Goal: Task Accomplishment & Management: Use online tool/utility

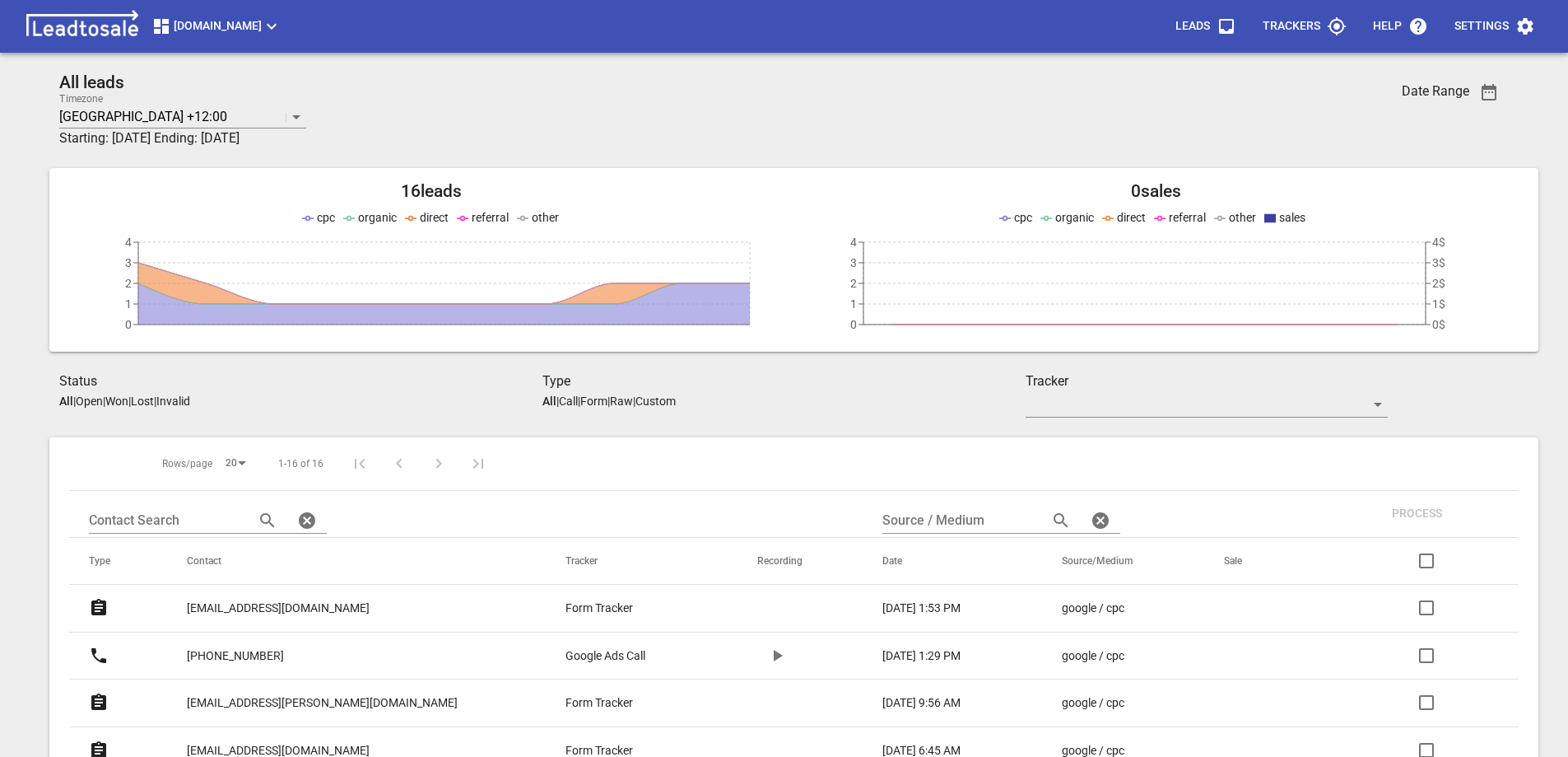
scroll to position [411, 0]
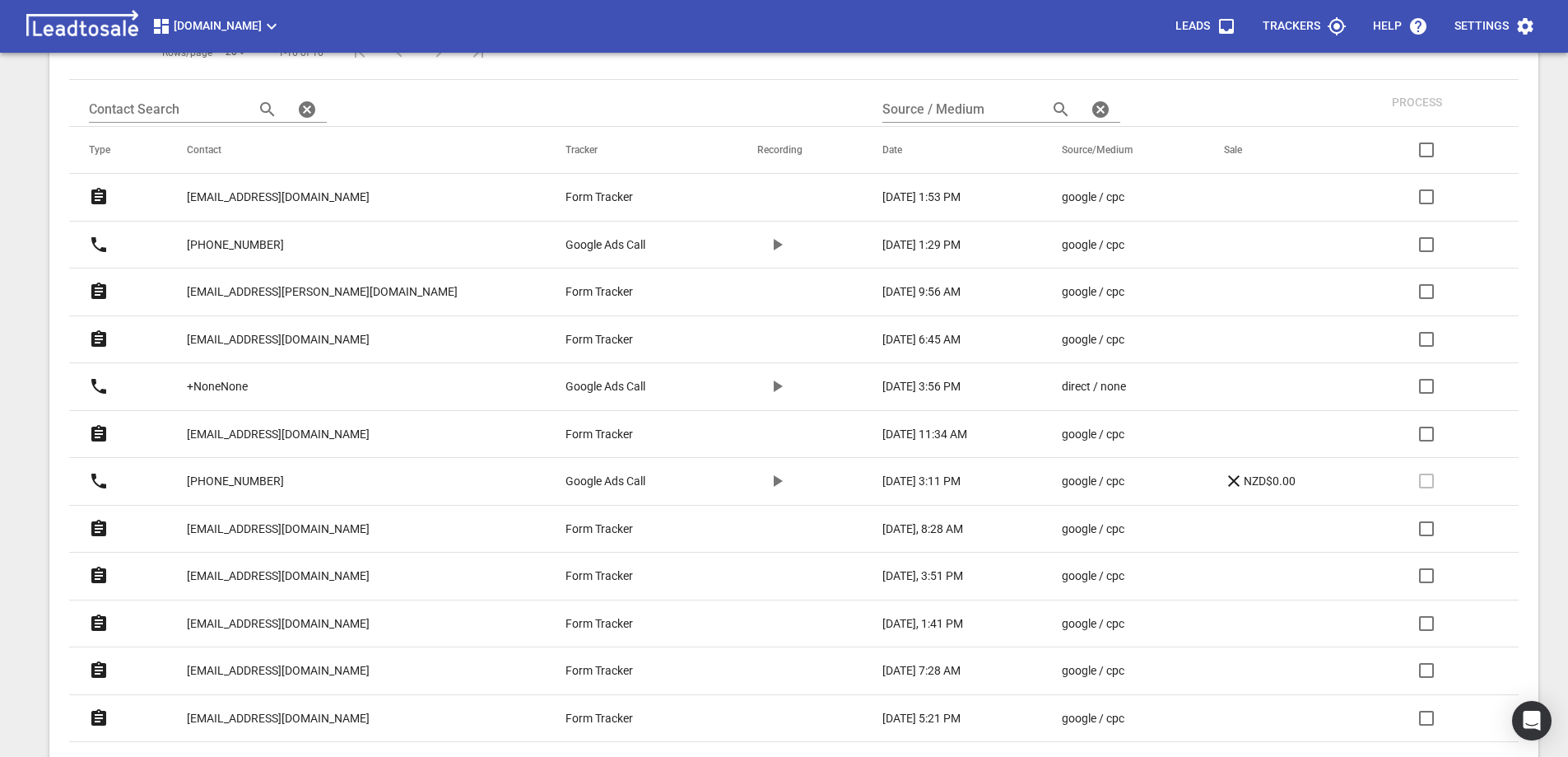
click at [307, 289] on p "dobrila.lopez@gmail.com" at bounding box center [322, 292] width 271 height 18
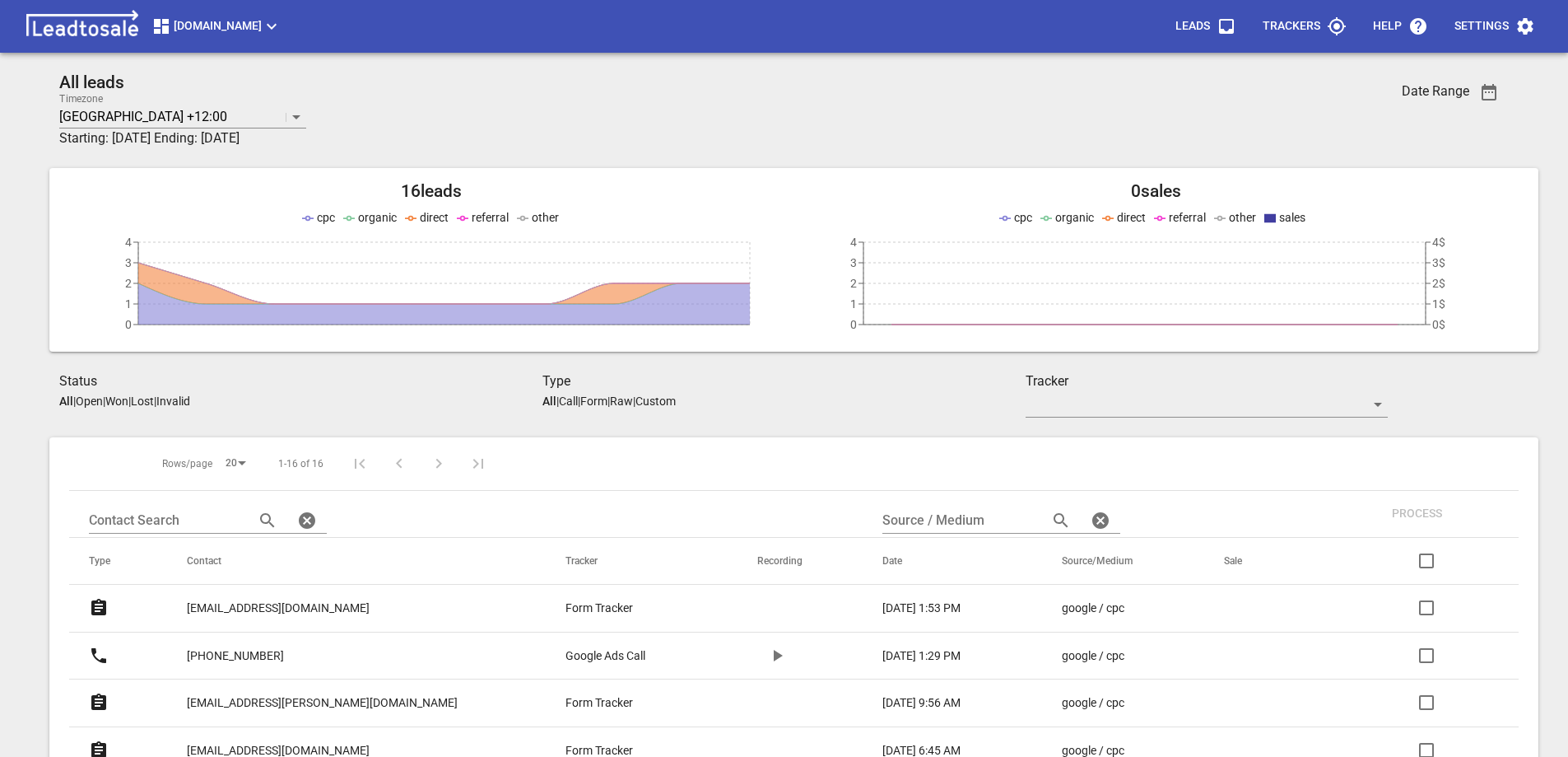
scroll to position [411, 0]
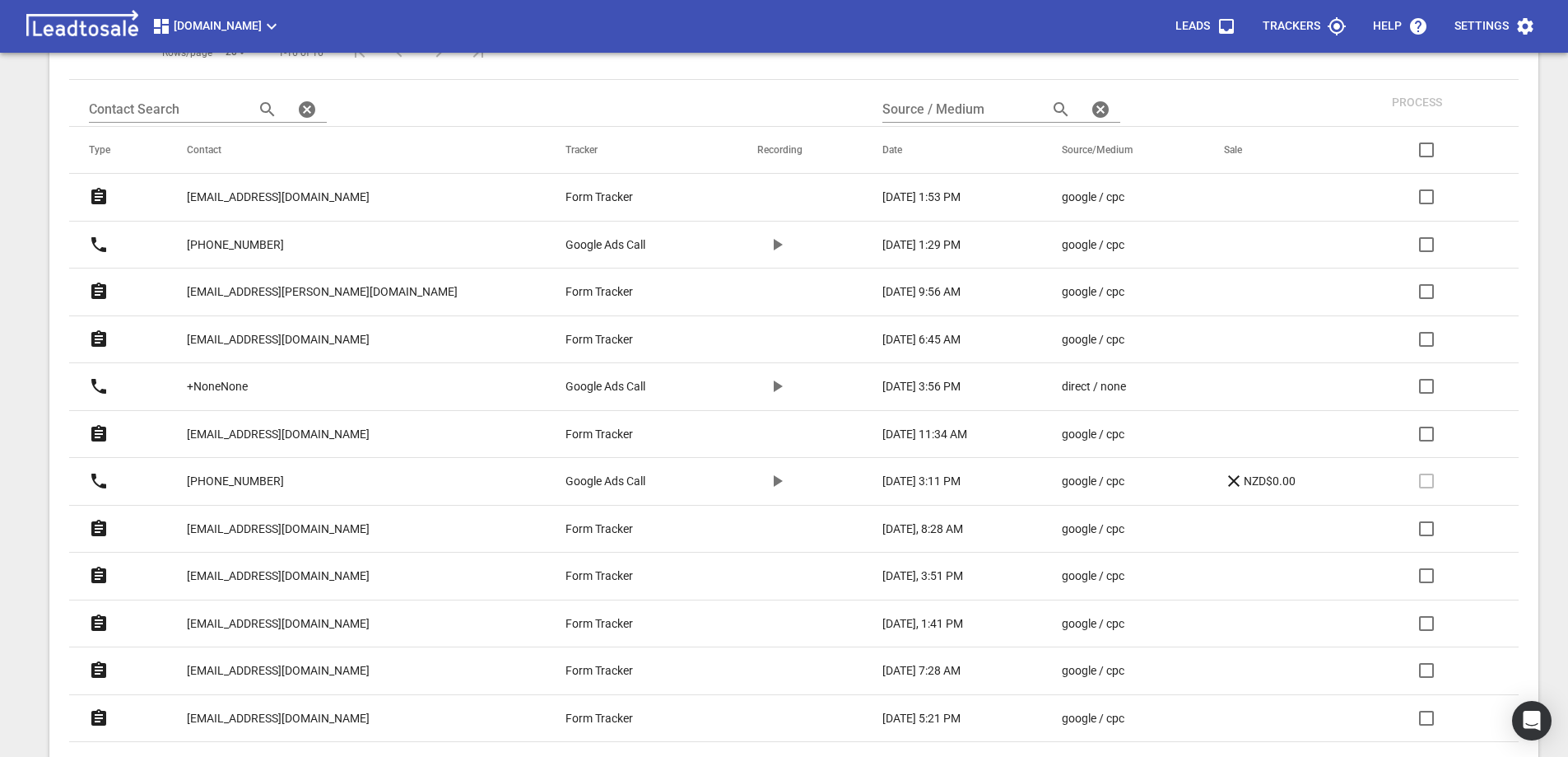
click at [276, 241] on p "[PHONE_NUMBER]" at bounding box center [235, 245] width 97 height 18
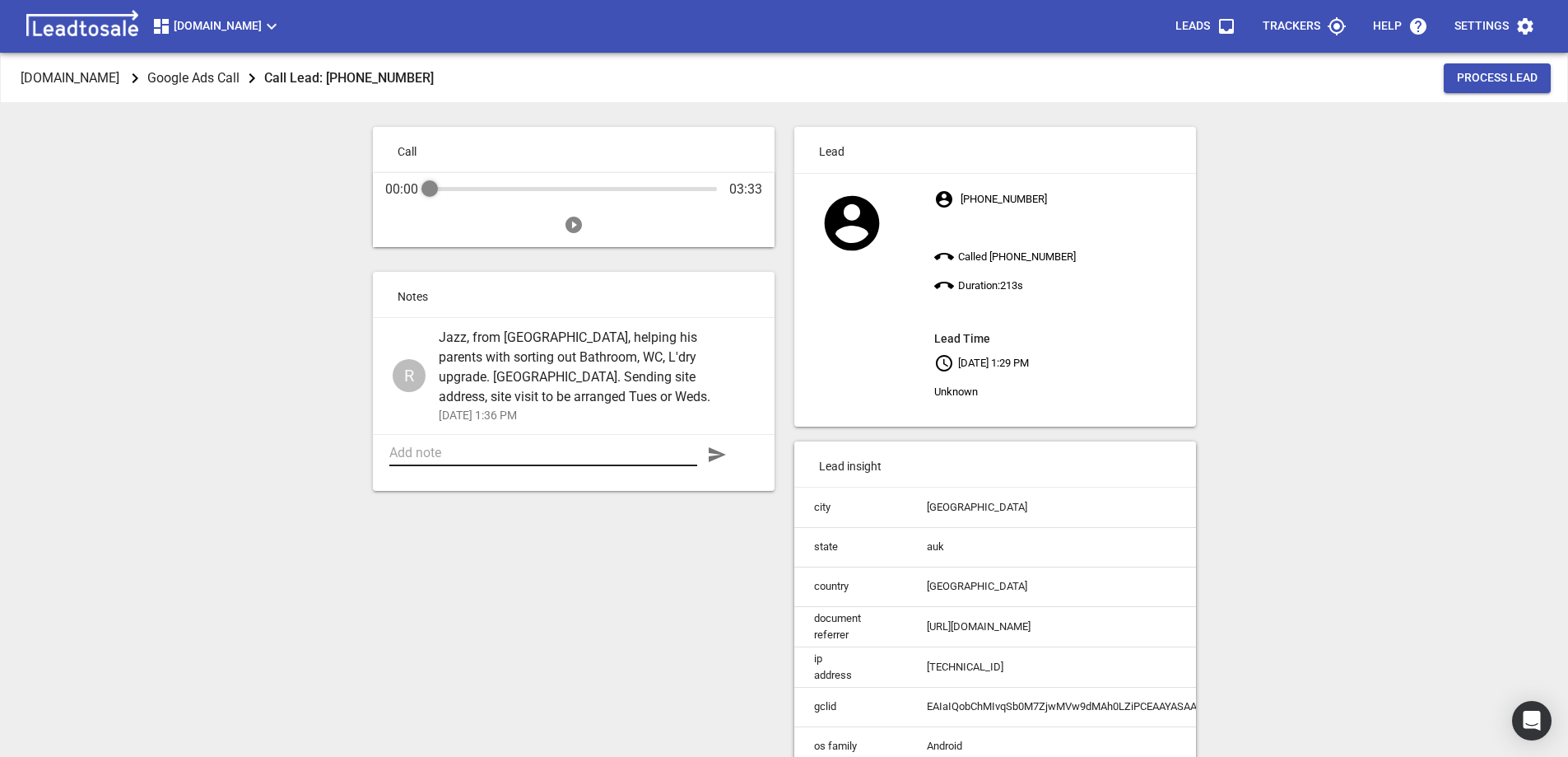
click at [468, 453] on textarea at bounding box center [543, 452] width 308 height 16
click at [494, 448] on textarea at bounding box center [543, 452] width 308 height 16
click at [492, 468] on textarea "Site visit. Full upgrade of 2 Bed. single storey briock & tile flat. [GEOGRAPHI…" at bounding box center [543, 460] width 308 height 31
click at [526, 468] on textarea "Site visit. Full upgrade of 2 Bed. single storey briock & tile flat. New Kitchen" at bounding box center [543, 460] width 308 height 31
click at [447, 446] on textarea "Site visit. Full upgrade of 2 Bed. single storey briock & tile flat. New Kitche…" at bounding box center [543, 468] width 308 height 47
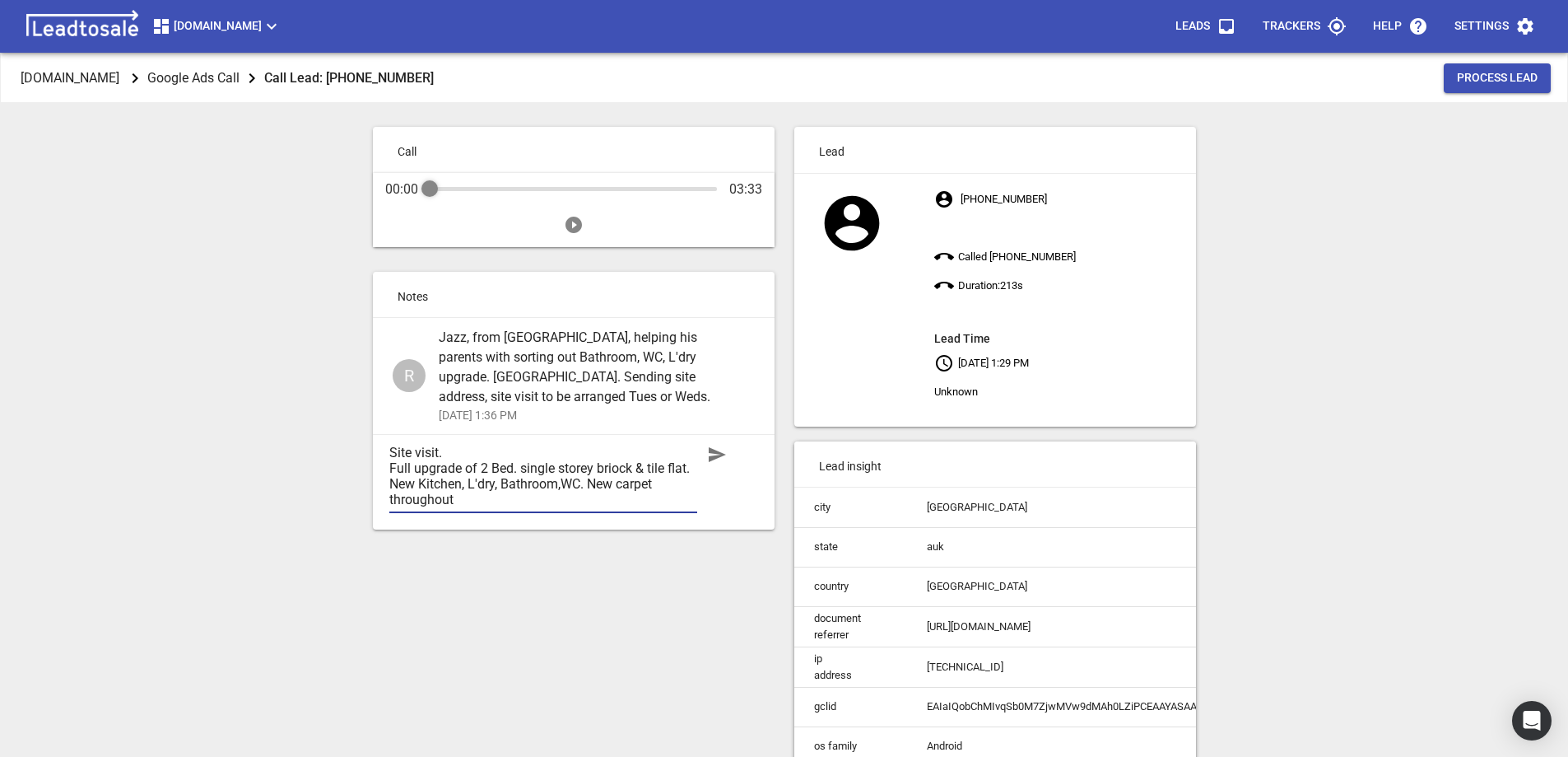
click at [616, 468] on textarea "Site visit. Full upgrade of 2 Bed. single storey briock & tile flat. New Kitche…" at bounding box center [543, 476] width 308 height 63
click at [564, 481] on textarea "Site visit. Full upgrade of 2 Bed. single storey brick & tile flat. New Kitchen…" at bounding box center [543, 476] width 308 height 63
click at [667, 482] on textarea "Site visit. Full upgrade of 2 Bed. single storey brick & tile flat. New Kitchen…" at bounding box center [543, 476] width 308 height 63
click at [582, 499] on textarea "Site visit. Full upgrade of 2 Bed. single storey brick & tile flat. New Kitchen…" at bounding box center [543, 476] width 308 height 63
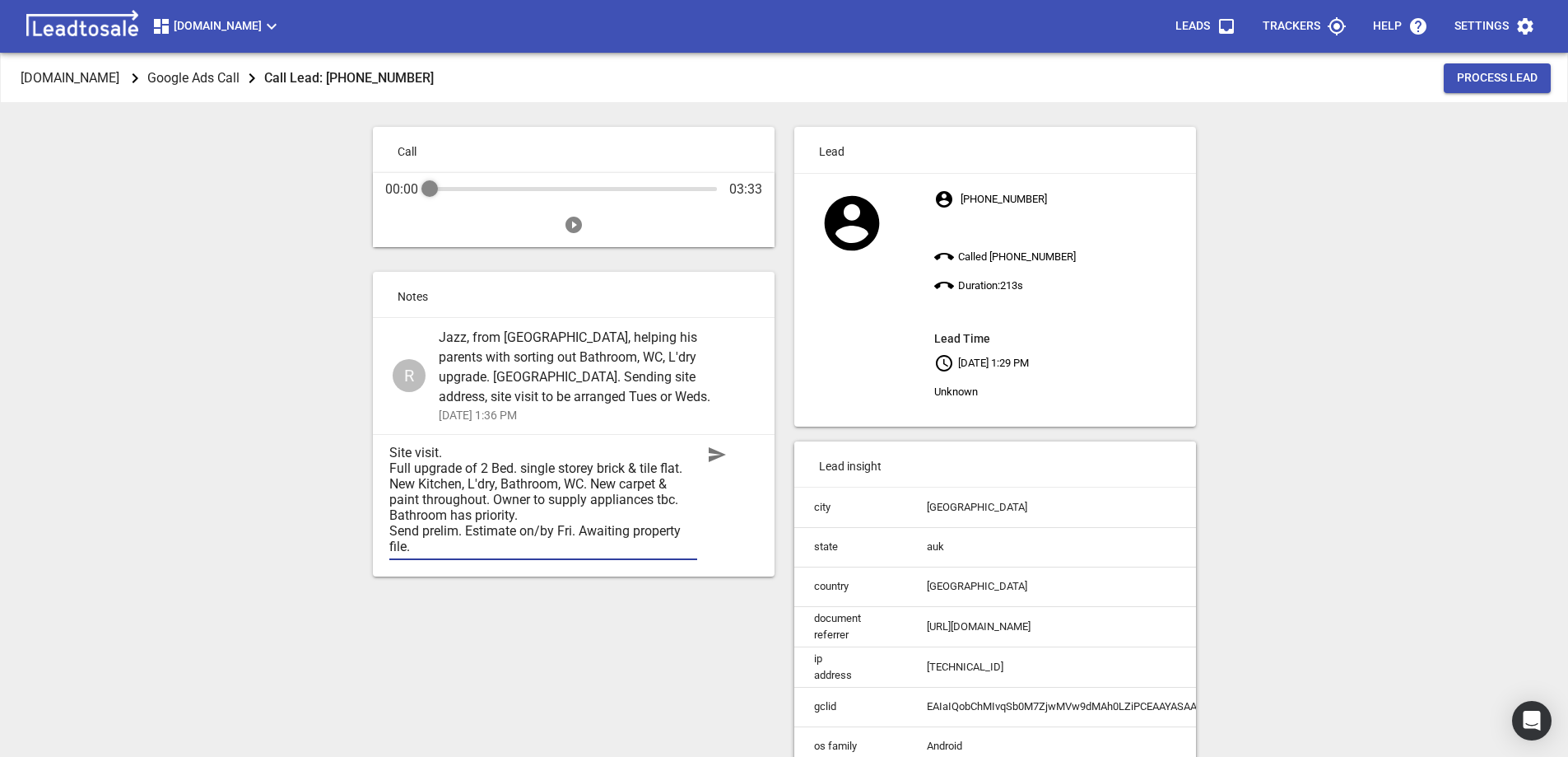
type textarea "Site visit. Full upgrade of 2 Bed. single storey brick & tile flat. New Kitchen…"
click at [721, 462] on icon "button" at bounding box center [717, 454] width 20 height 20
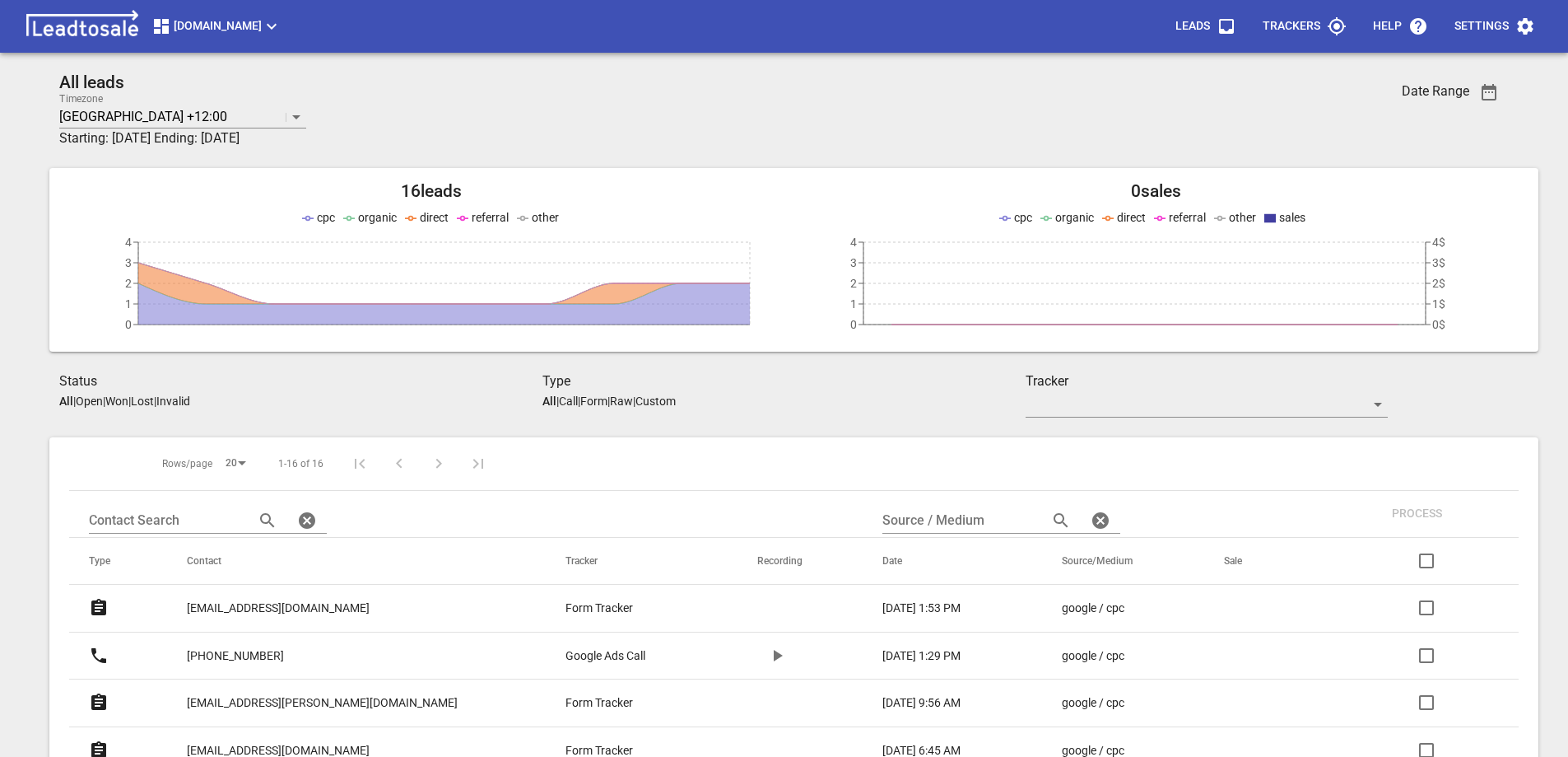
scroll to position [411, 0]
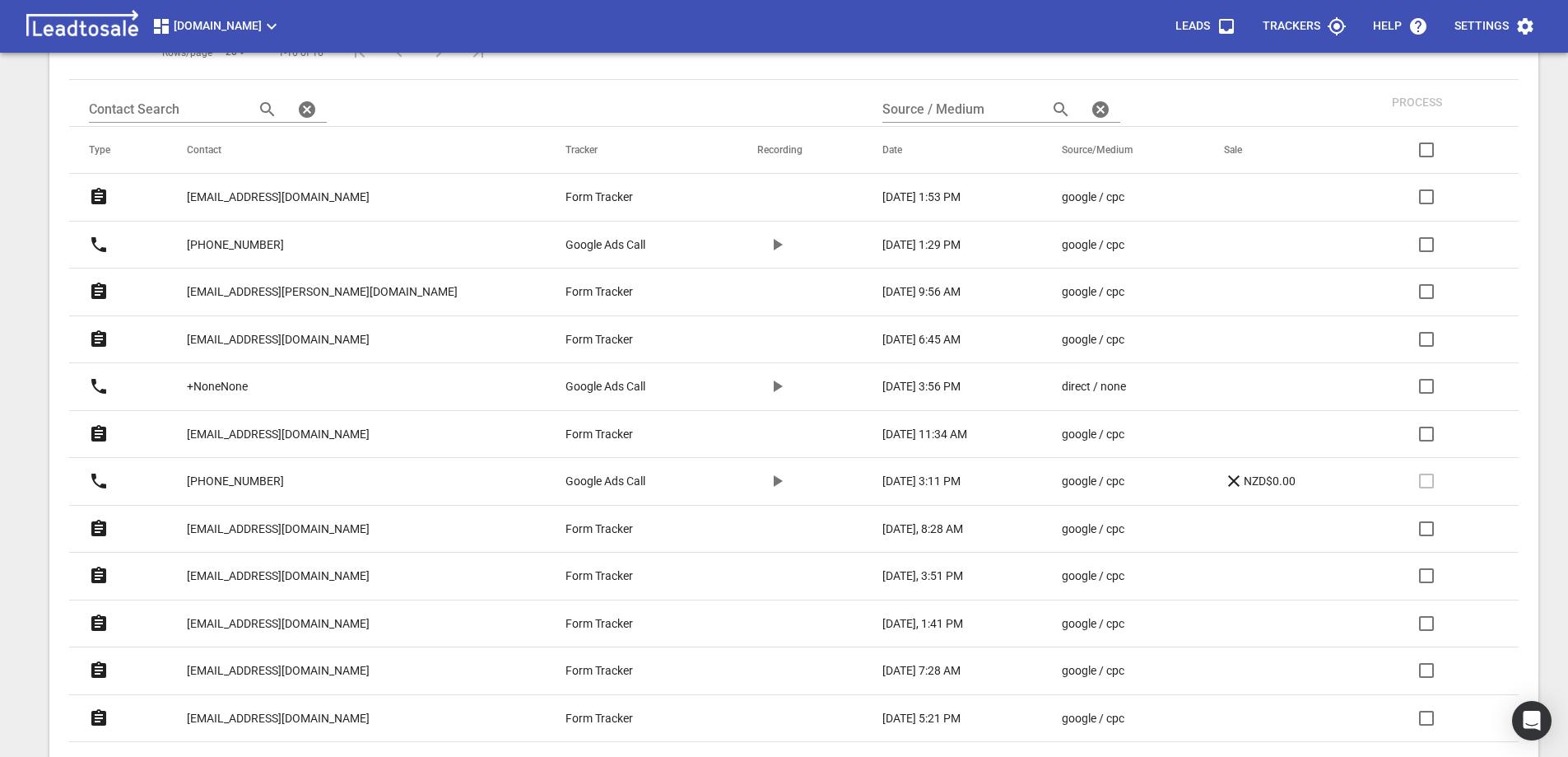
click at [290, 198] on p "[EMAIL_ADDRESS][DOMAIN_NAME]" at bounding box center [278, 198] width 183 height 18
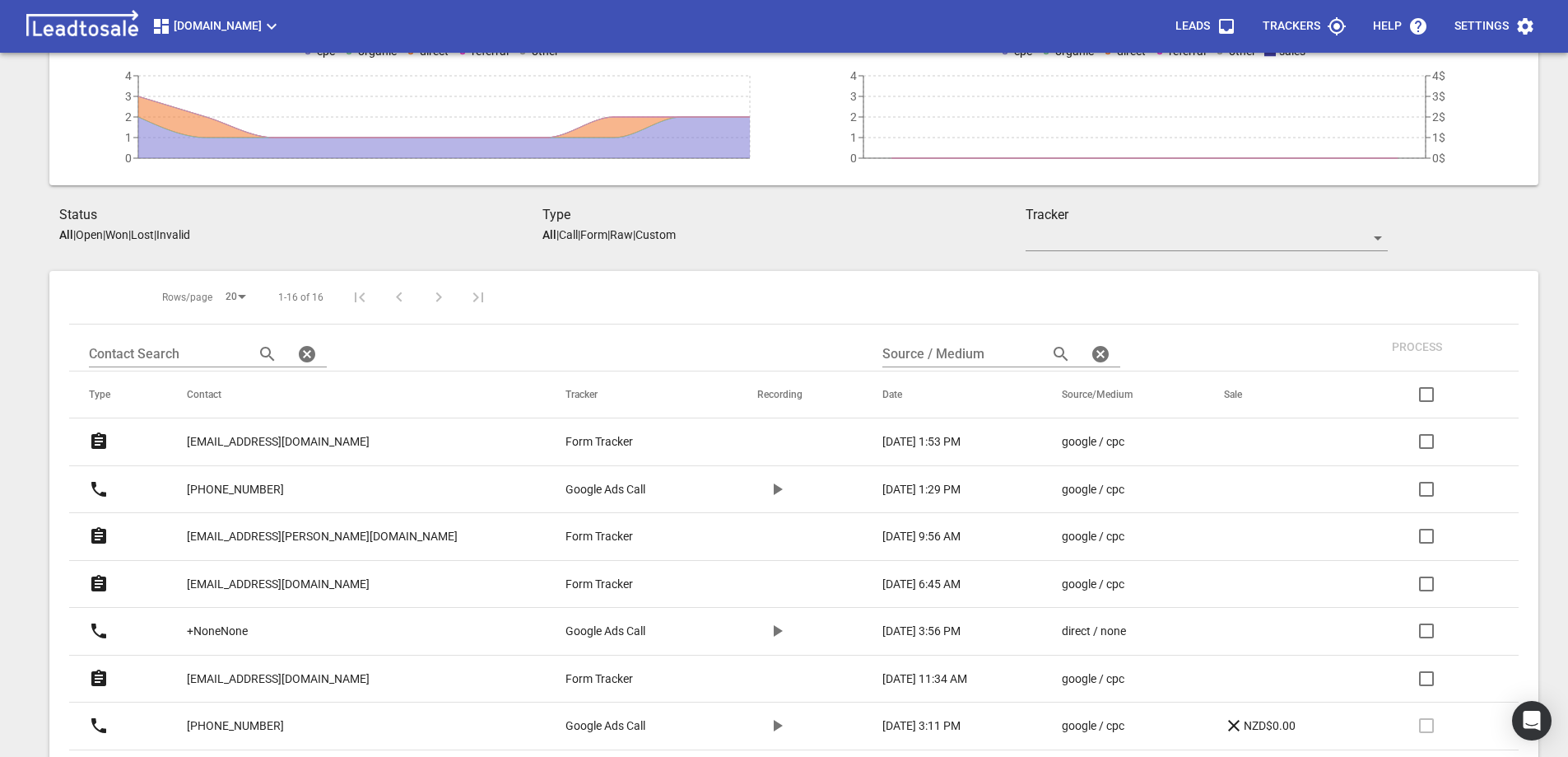
scroll to position [164, 0]
